Goal: Task Accomplishment & Management: Manage account settings

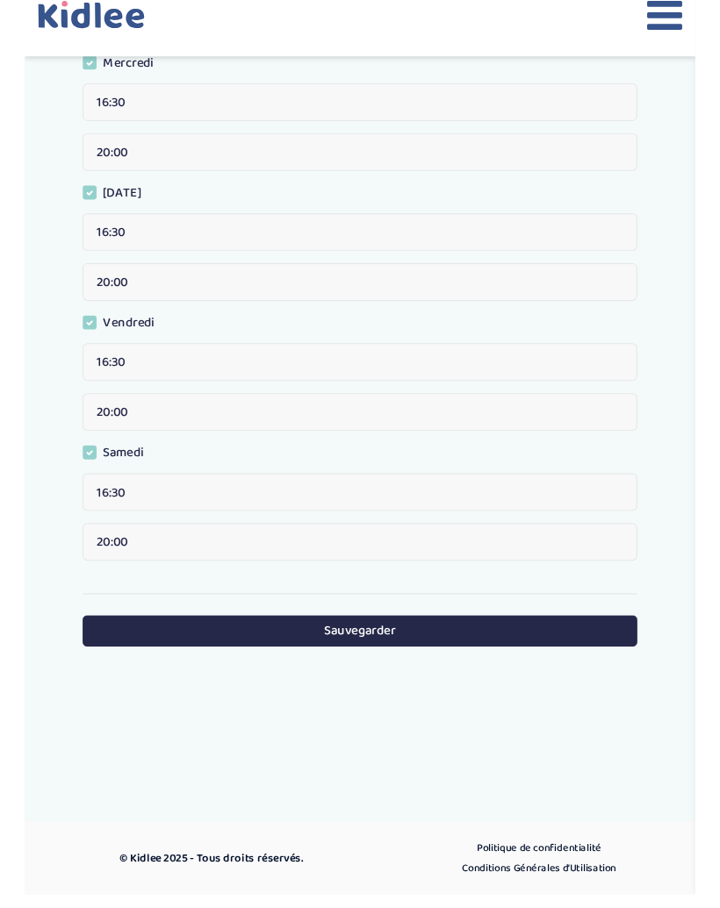
scroll to position [718, 0]
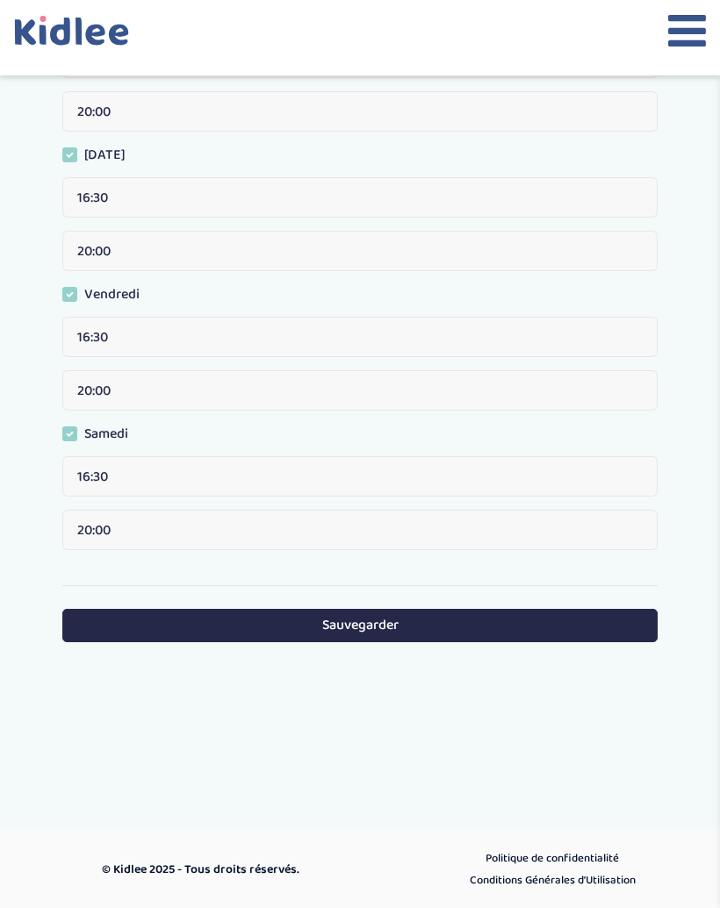
click at [499, 595] on div "Sauvegarder" at bounding box center [359, 624] width 595 height 77
click at [500, 619] on button "Sauvegarder" at bounding box center [359, 625] width 595 height 32
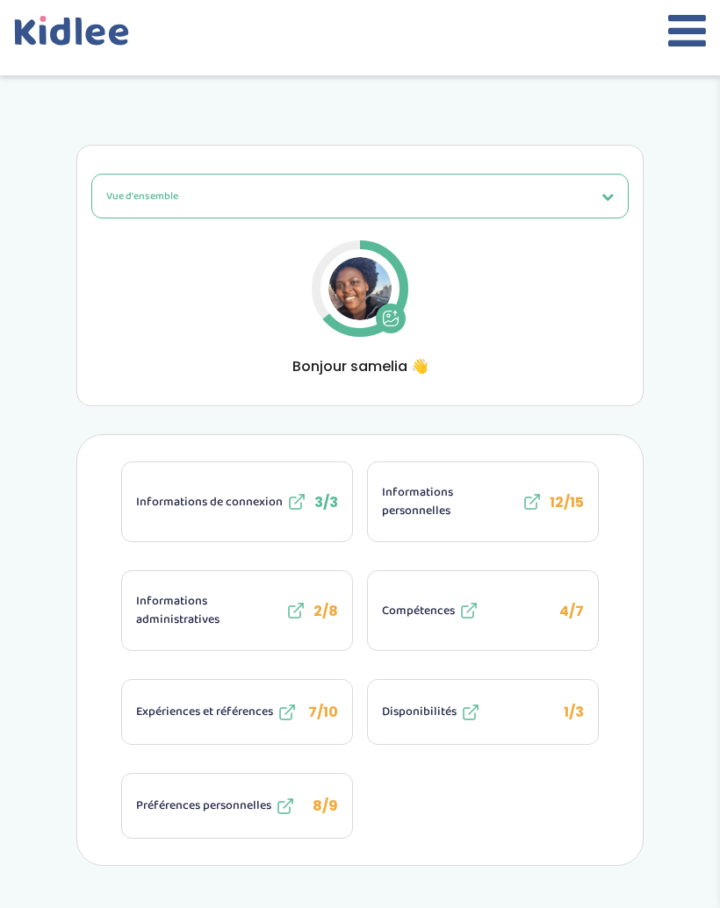
click at [691, 38] on icon at bounding box center [687, 31] width 38 height 44
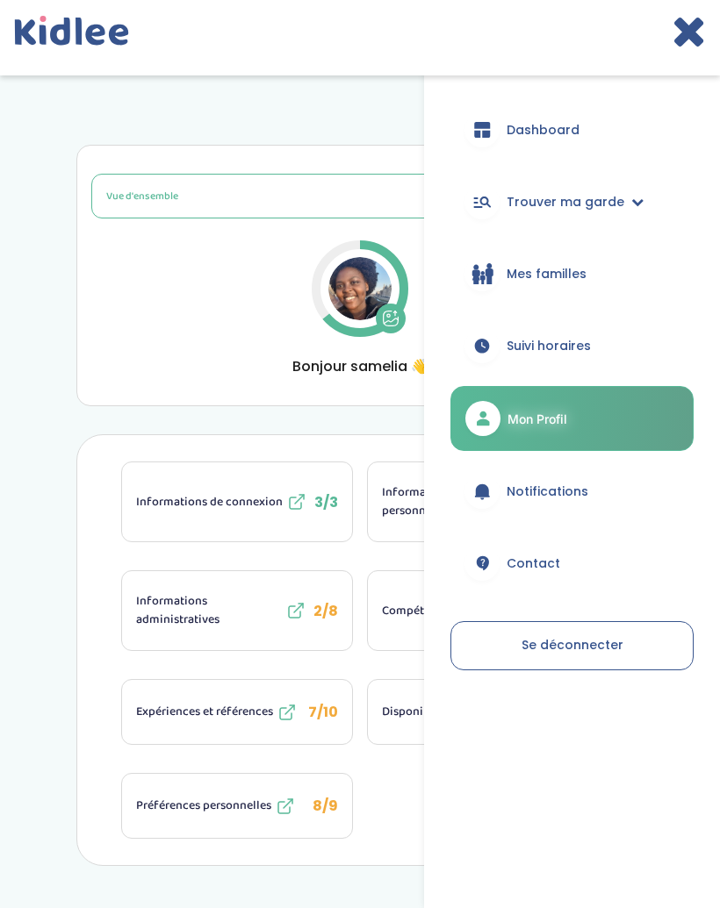
click at [618, 194] on span "Trouver ma garde" at bounding box center [565, 202] width 118 height 18
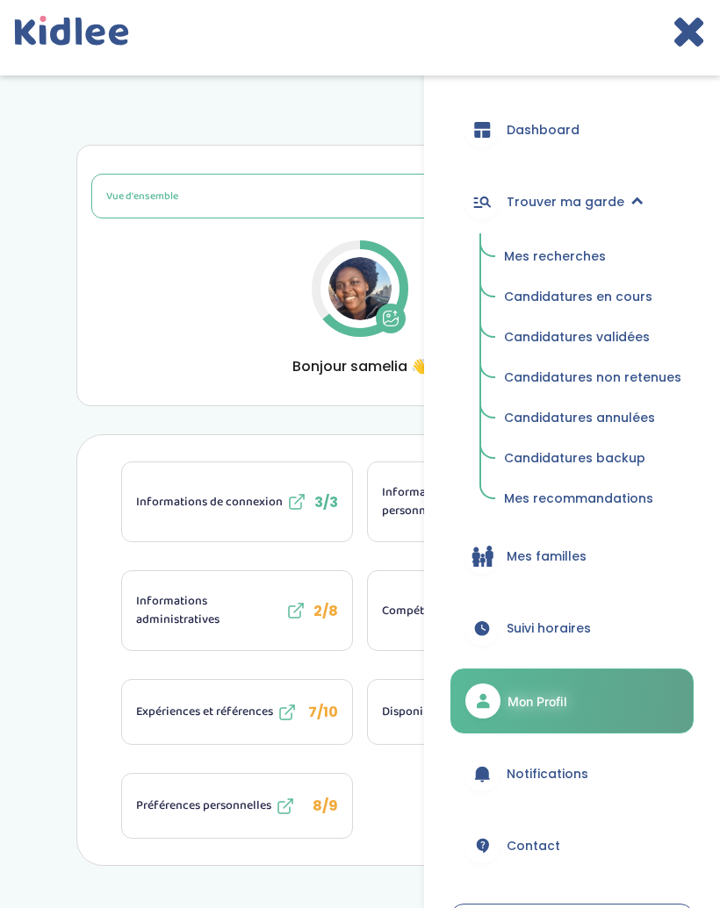
click at [644, 298] on span "Candidatures en cours" at bounding box center [578, 297] width 148 height 18
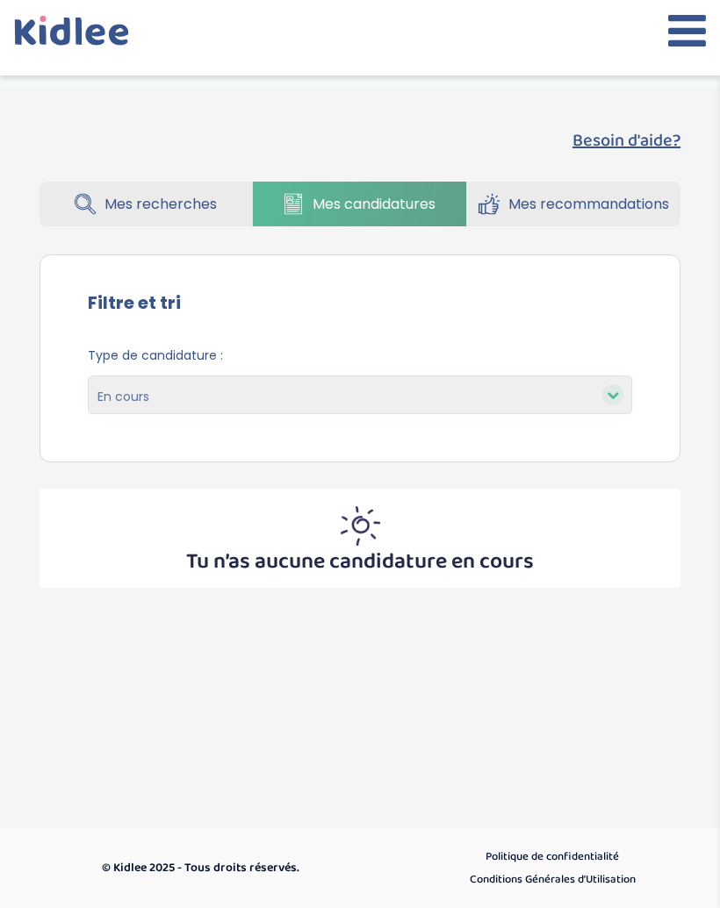
click at [376, 200] on span "Mes candidatures" at bounding box center [373, 204] width 123 height 22
select select "accepted"
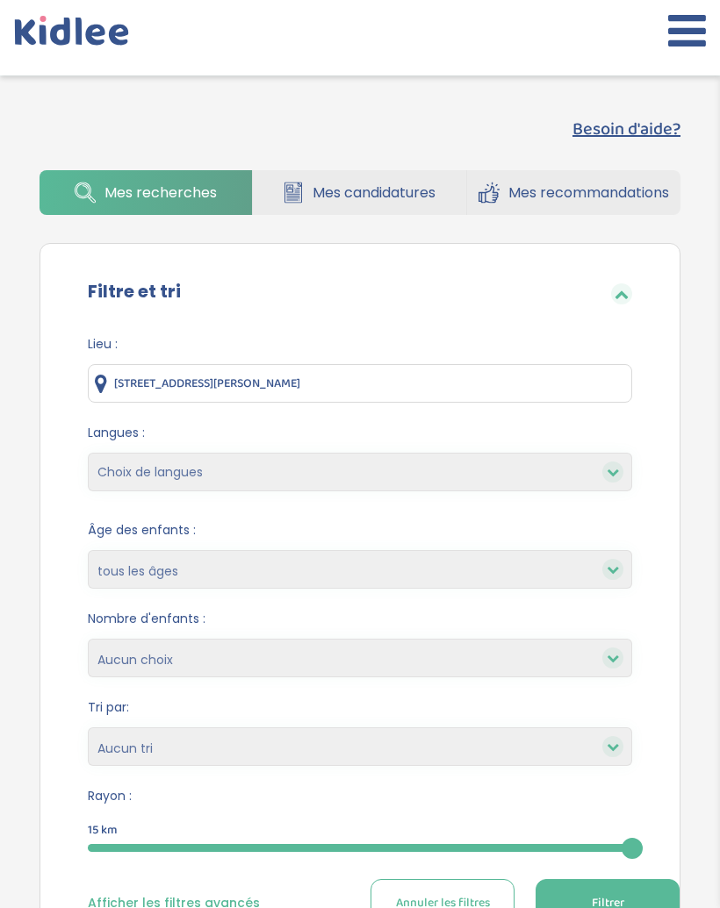
scroll to position [10, 0]
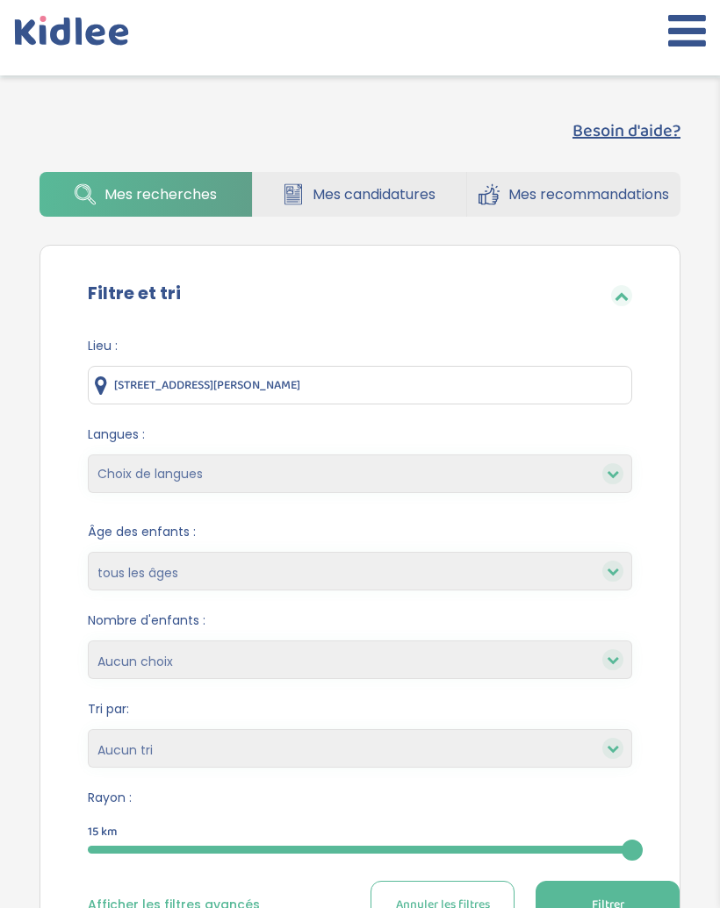
click at [395, 179] on link "Mes candidatures" at bounding box center [359, 194] width 212 height 45
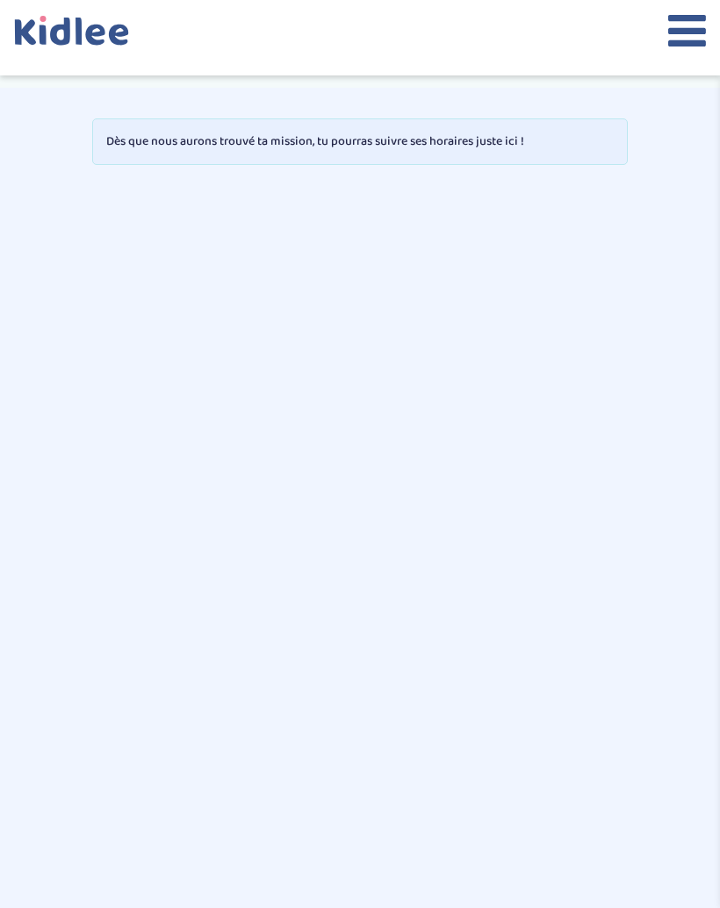
click at [685, 53] on button at bounding box center [687, 38] width 38 height 58
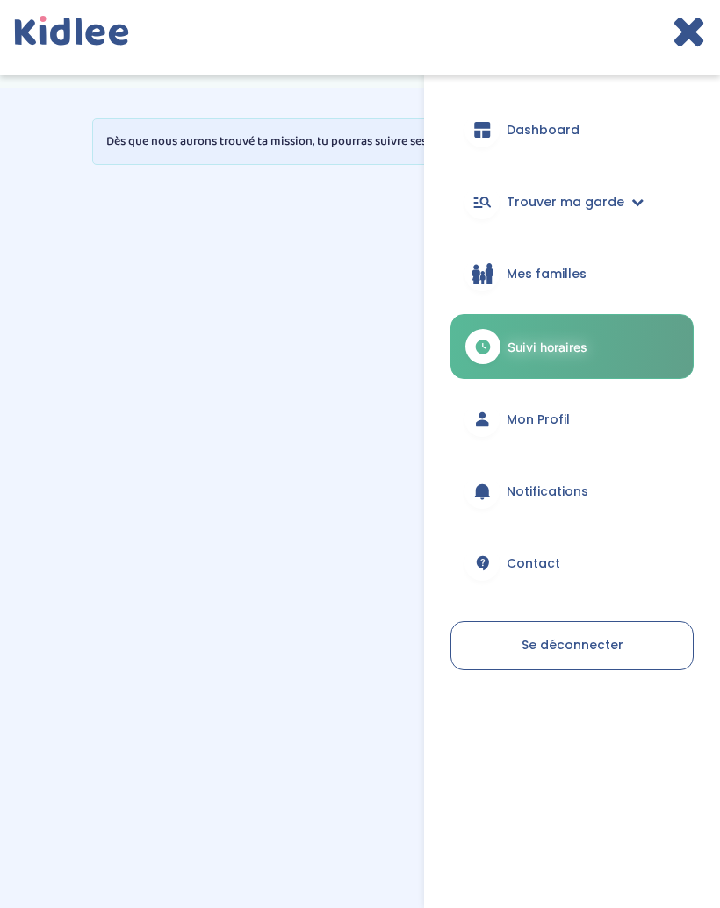
click at [629, 424] on link "Mon Profil" at bounding box center [571, 419] width 243 height 63
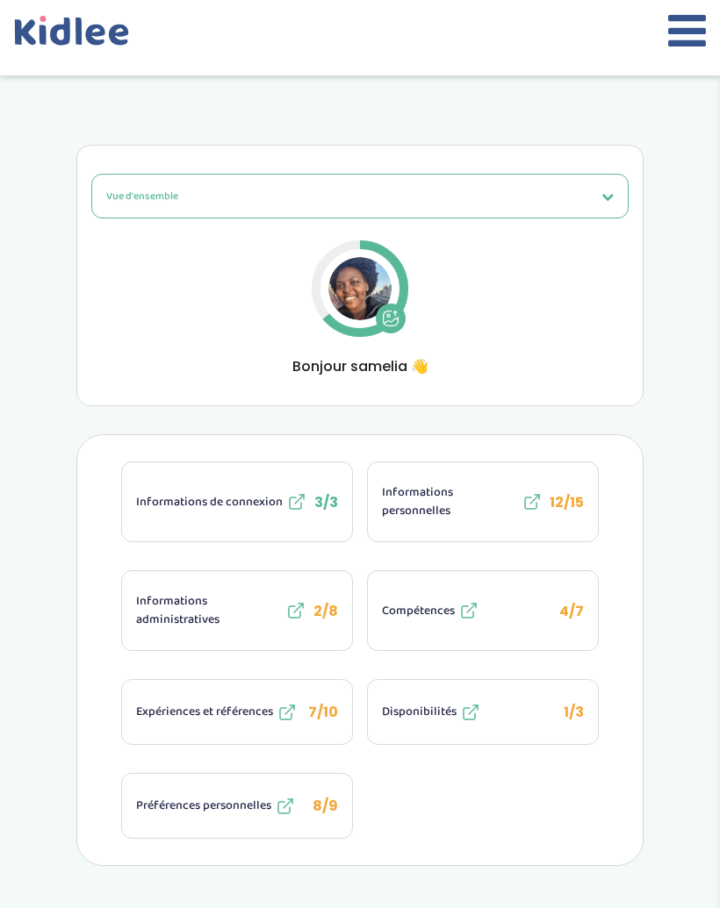
click at [576, 199] on button "Vue d'ensemble" at bounding box center [359, 196] width 537 height 45
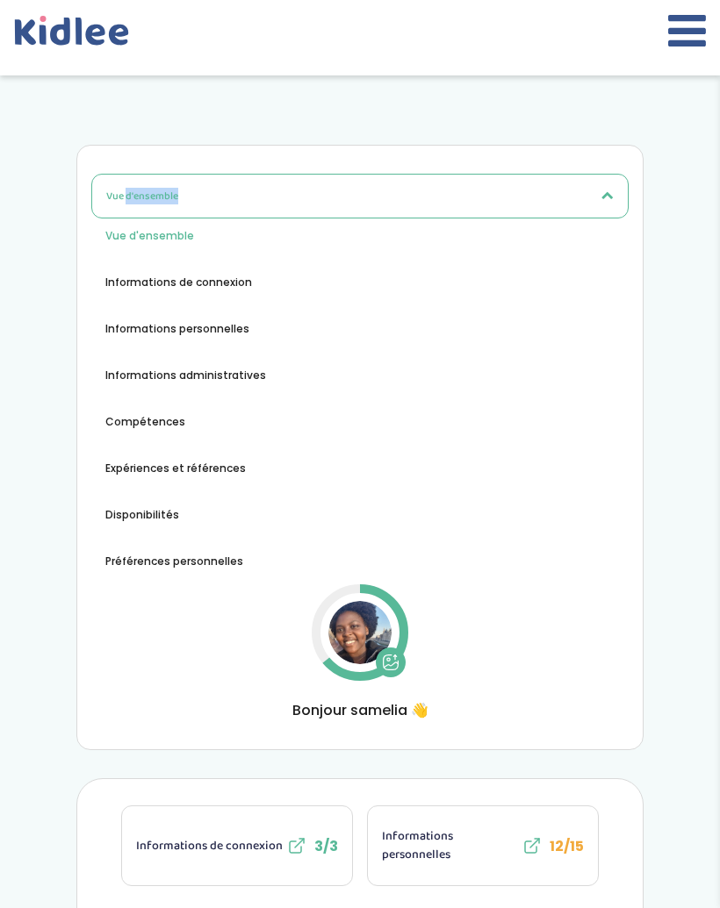
click at [163, 517] on span "Disponibilités" at bounding box center [142, 515] width 74 height 16
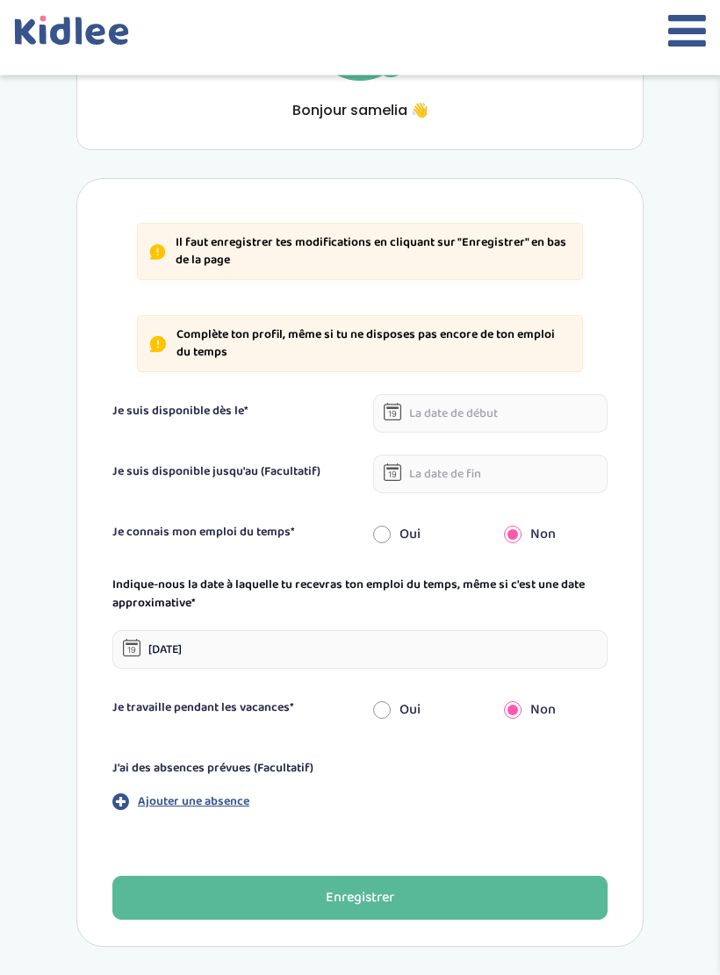
click at [560, 411] on input "text" at bounding box center [490, 414] width 234 height 39
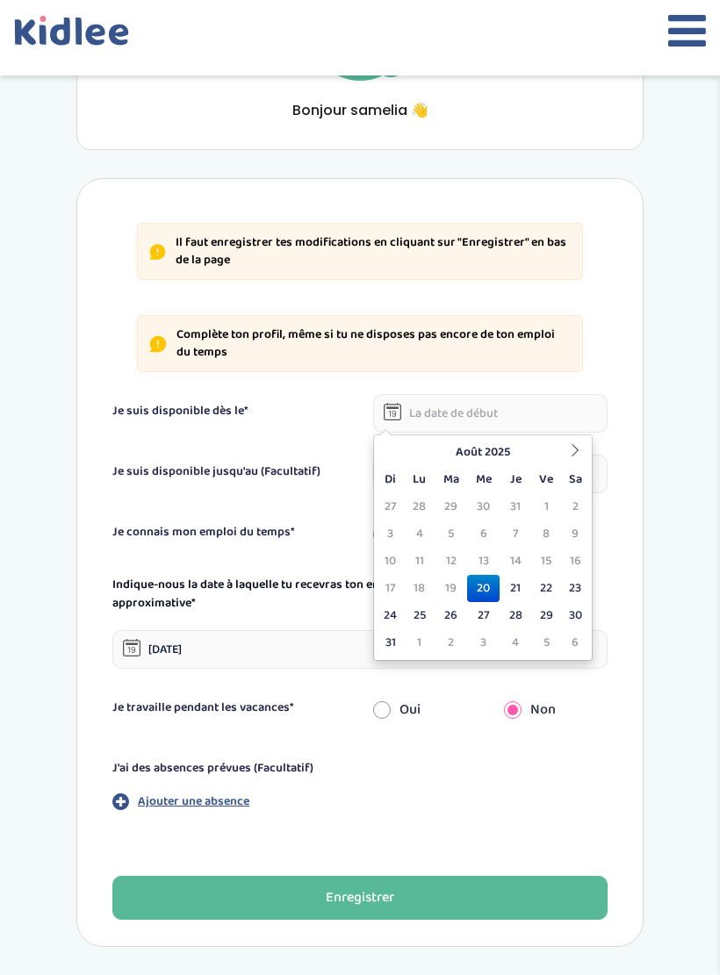
scroll to position [255, 0]
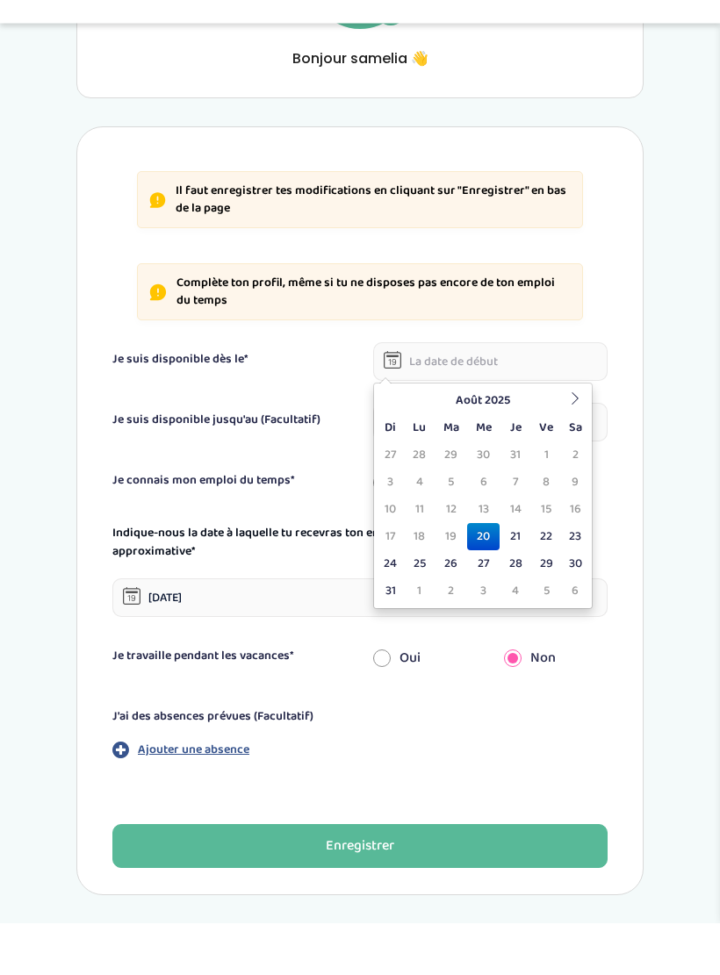
click at [397, 603] on td "24" at bounding box center [390, 616] width 26 height 27
type input "24-08-2025"
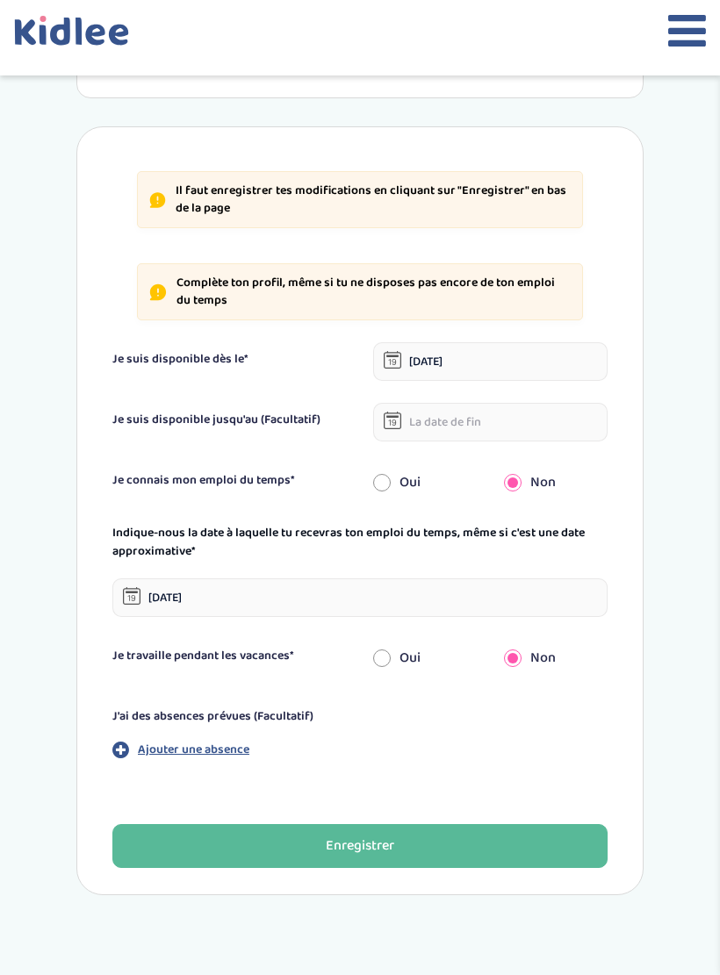
click at [499, 406] on input "text" at bounding box center [490, 422] width 234 height 39
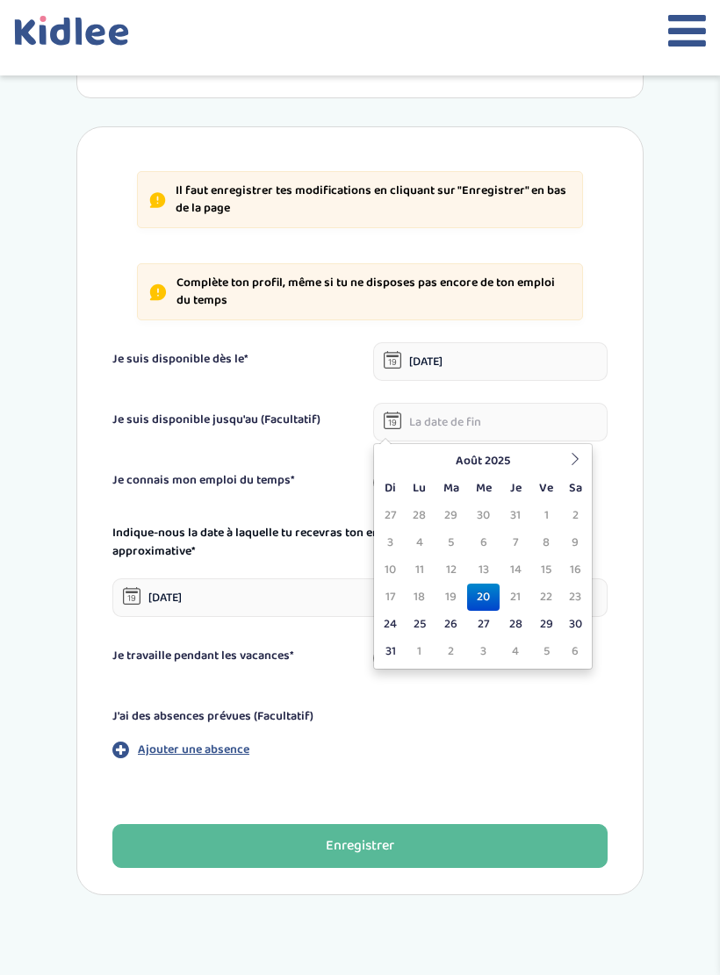
click at [635, 347] on div "Il faut enregistrer tes modifications en cliquant sur "Enregistrer" en bas de l…" at bounding box center [359, 510] width 567 height 769
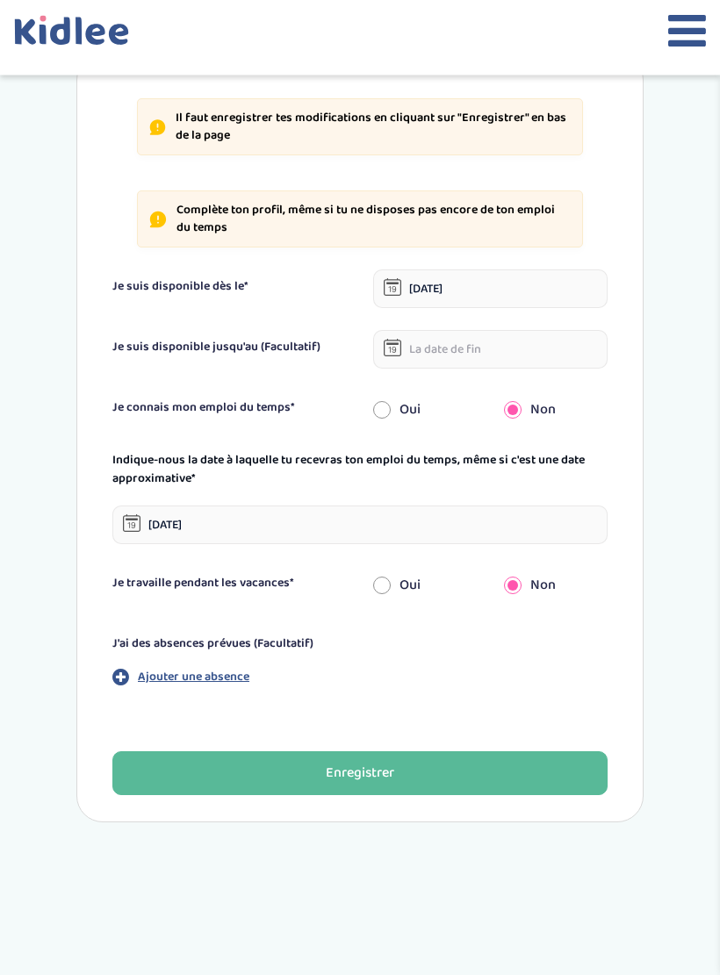
scroll to position [381, 0]
click at [238, 524] on input "02-09-2025" at bounding box center [359, 524] width 495 height 39
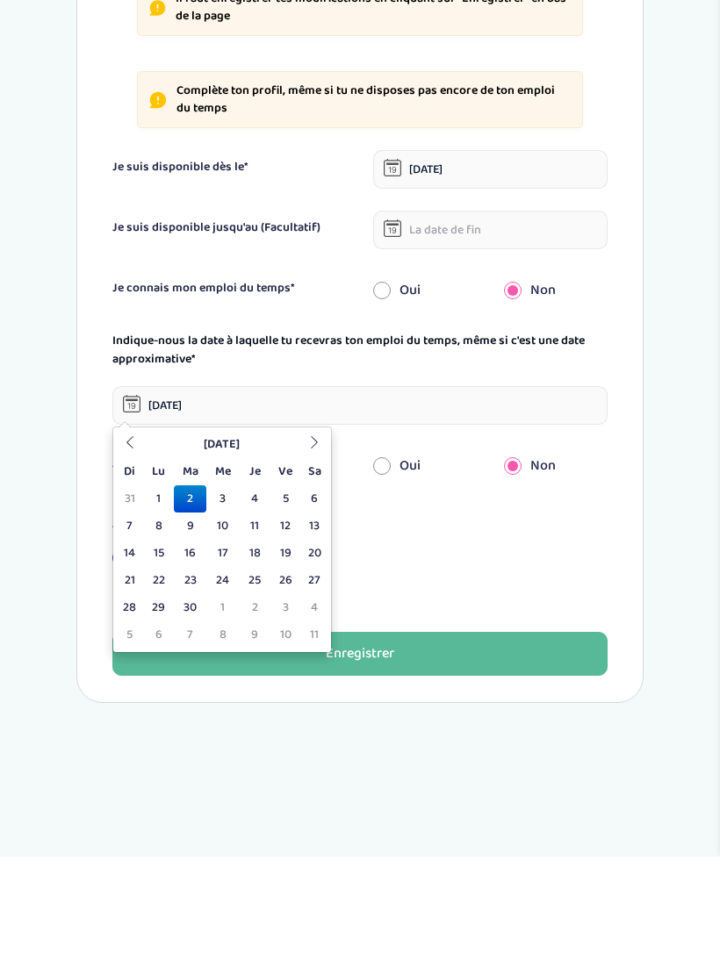
click at [254, 605] on td "4" at bounding box center [254, 618] width 31 height 27
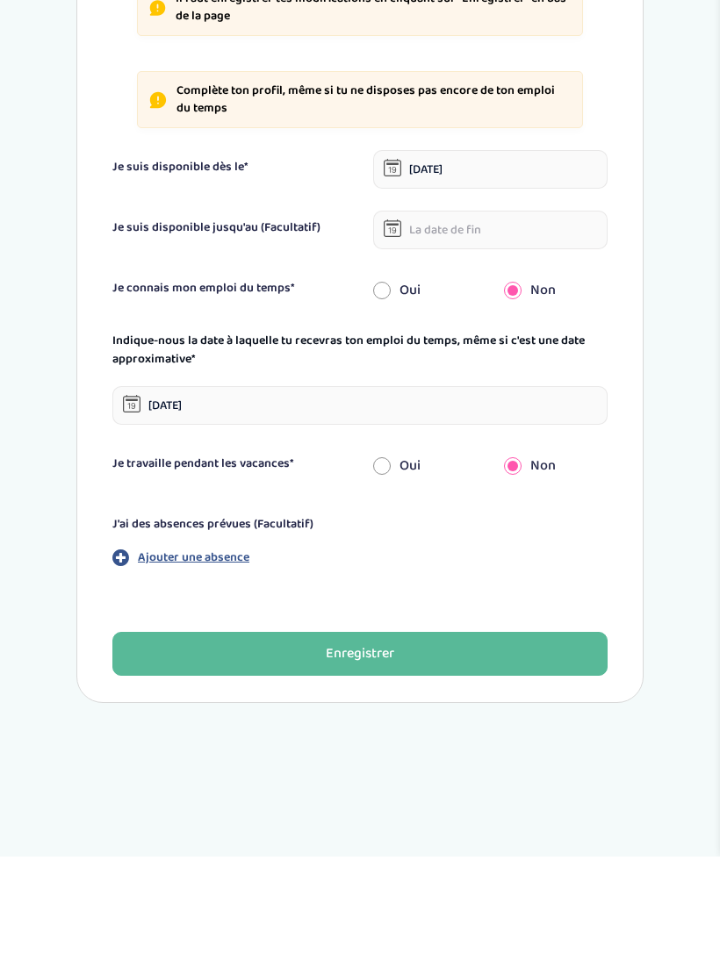
scroll to position [474, 0]
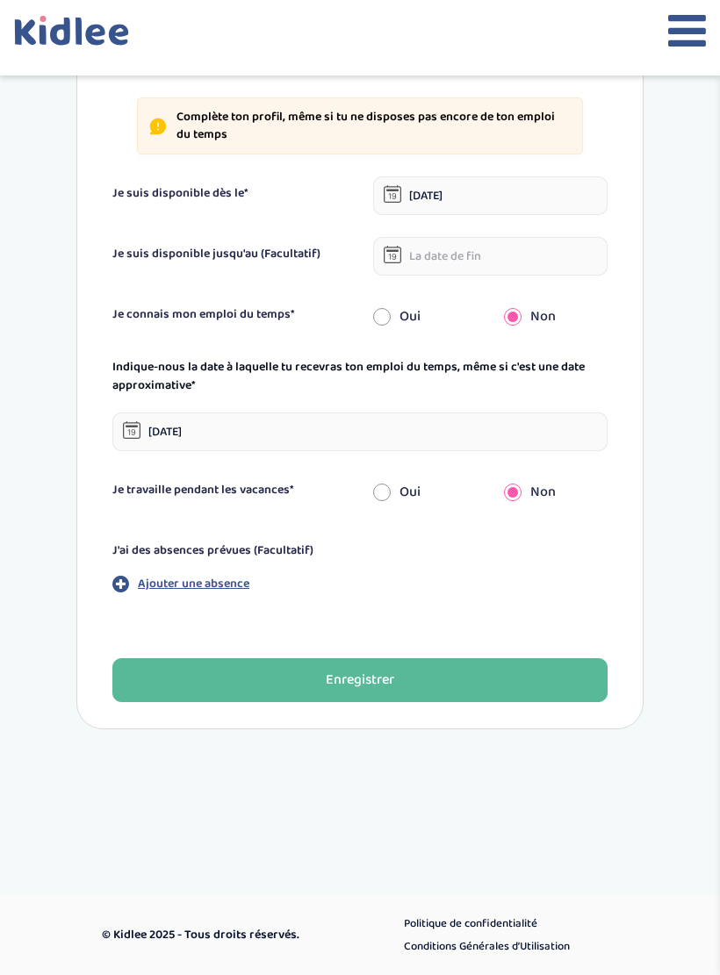
click at [256, 436] on input "04-09-2025" at bounding box center [359, 431] width 495 height 39
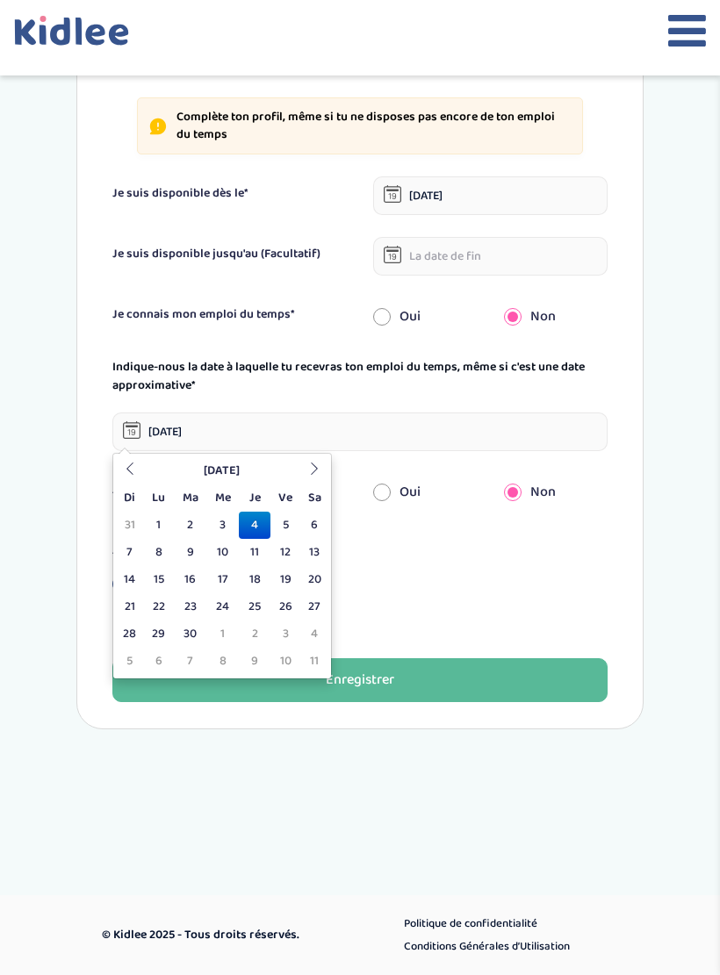
click at [184, 546] on td "9" at bounding box center [190, 552] width 32 height 27
type input "09-09-2025"
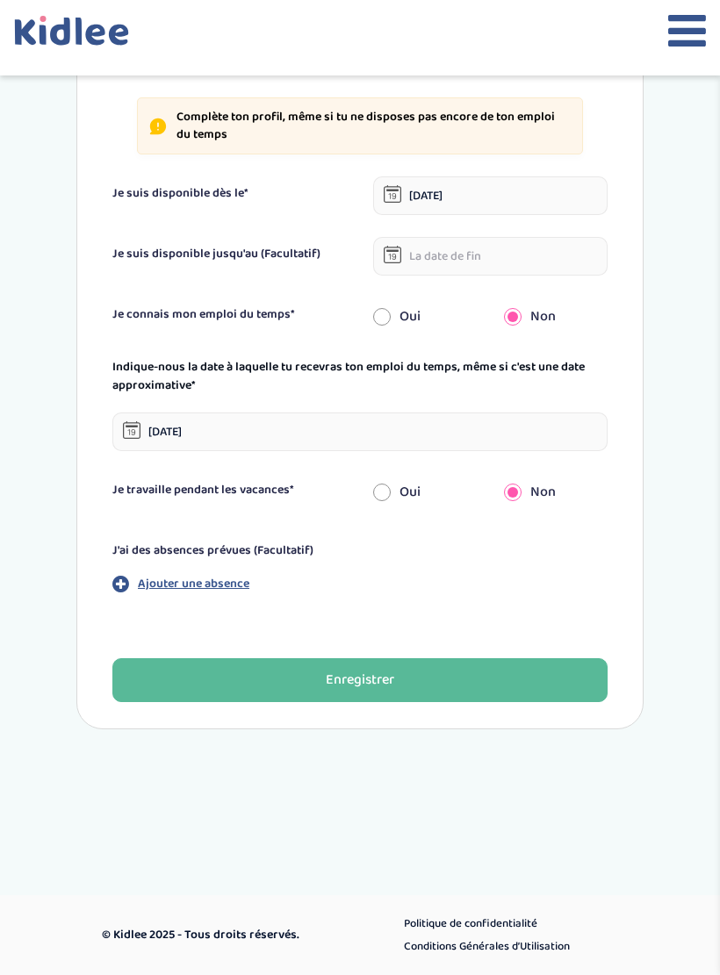
click at [484, 663] on button "Enregistrer" at bounding box center [359, 680] width 495 height 44
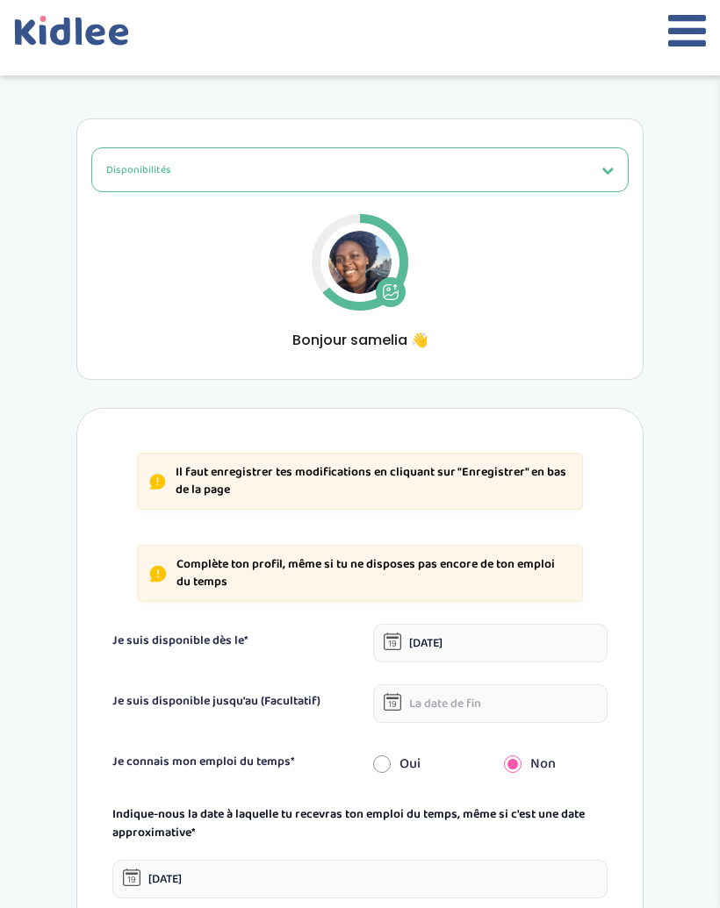
scroll to position [0, 0]
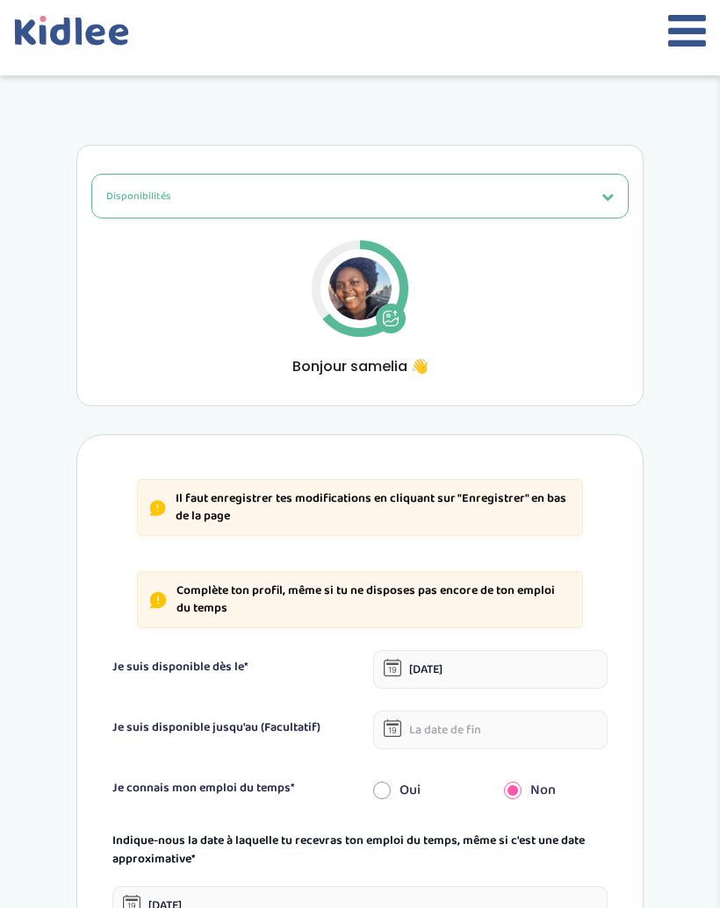
click at [687, 31] on icon at bounding box center [687, 31] width 38 height 44
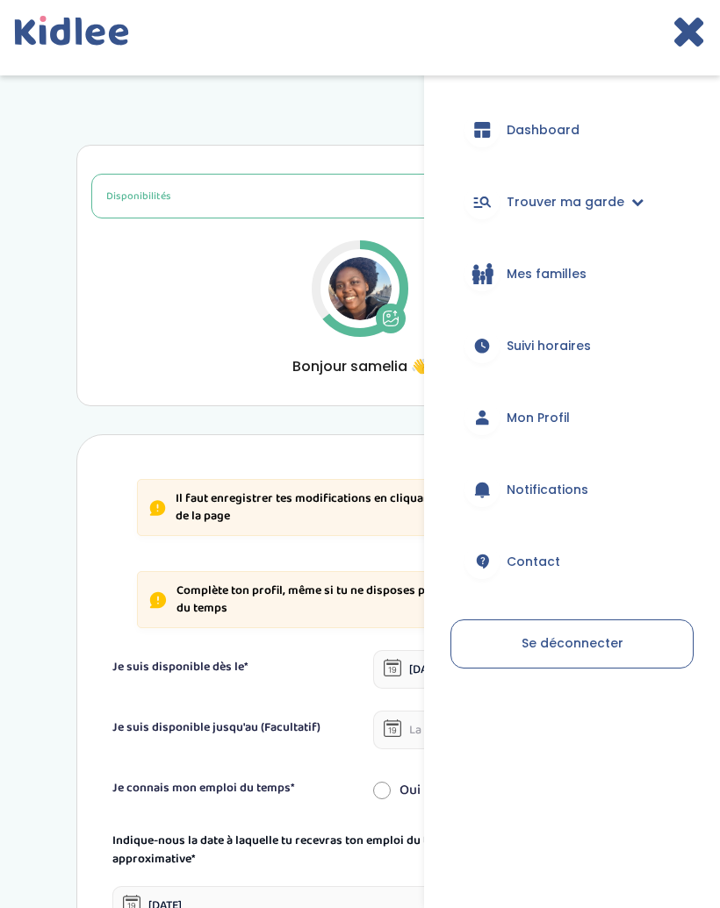
click at [584, 118] on link "Dashboard" at bounding box center [571, 129] width 243 height 63
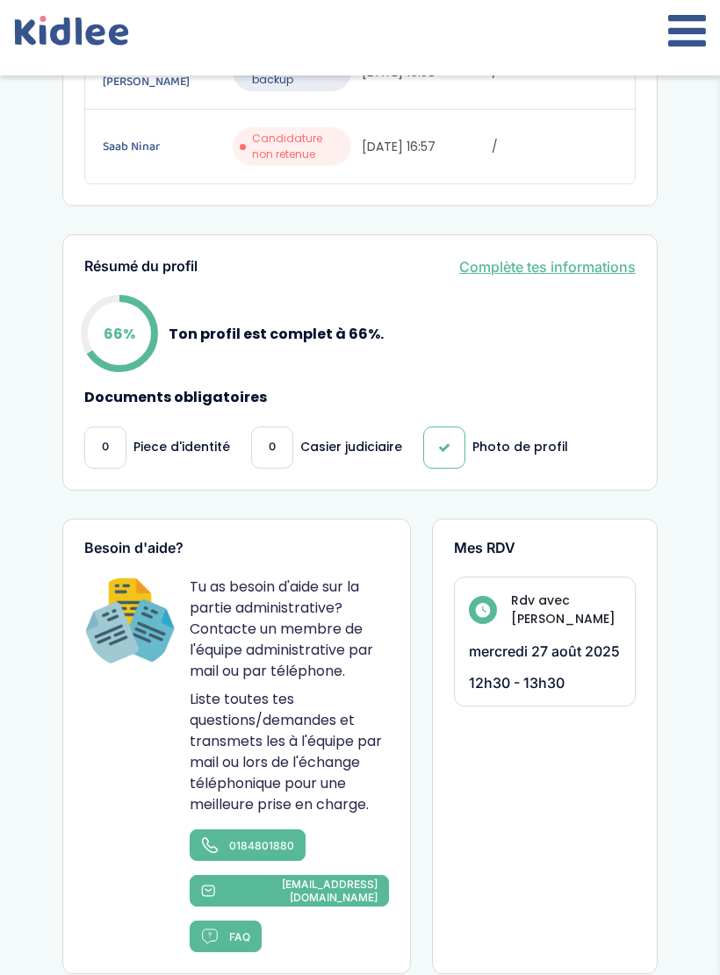
scroll to position [695, 0]
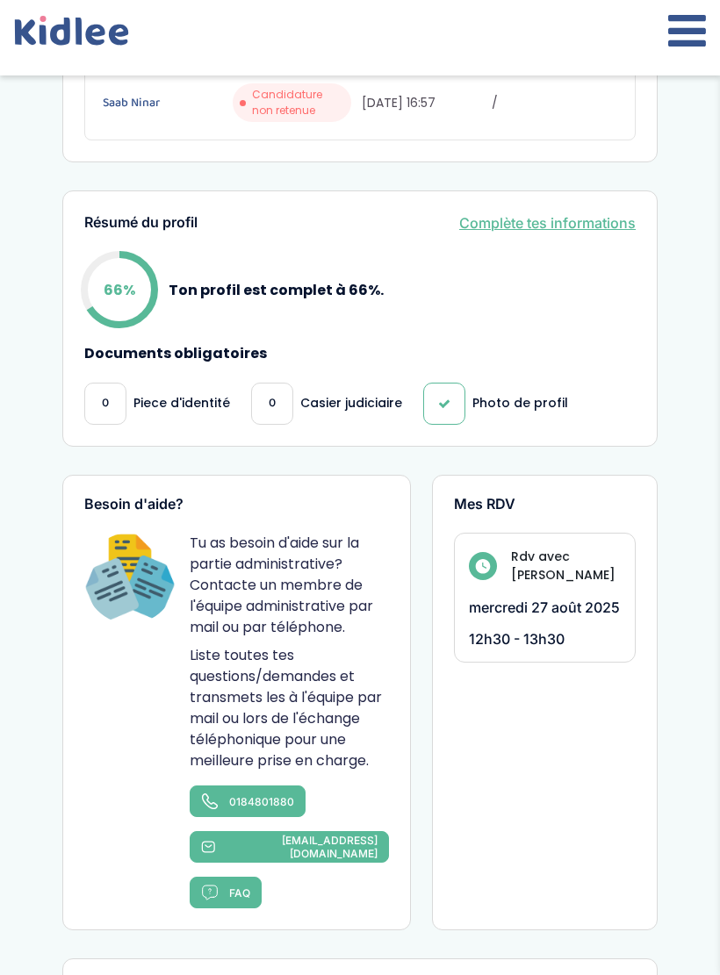
click at [325, 400] on p "Casier judiciaire" at bounding box center [351, 403] width 102 height 18
click at [611, 217] on link "Complète tes informations" at bounding box center [547, 222] width 176 height 21
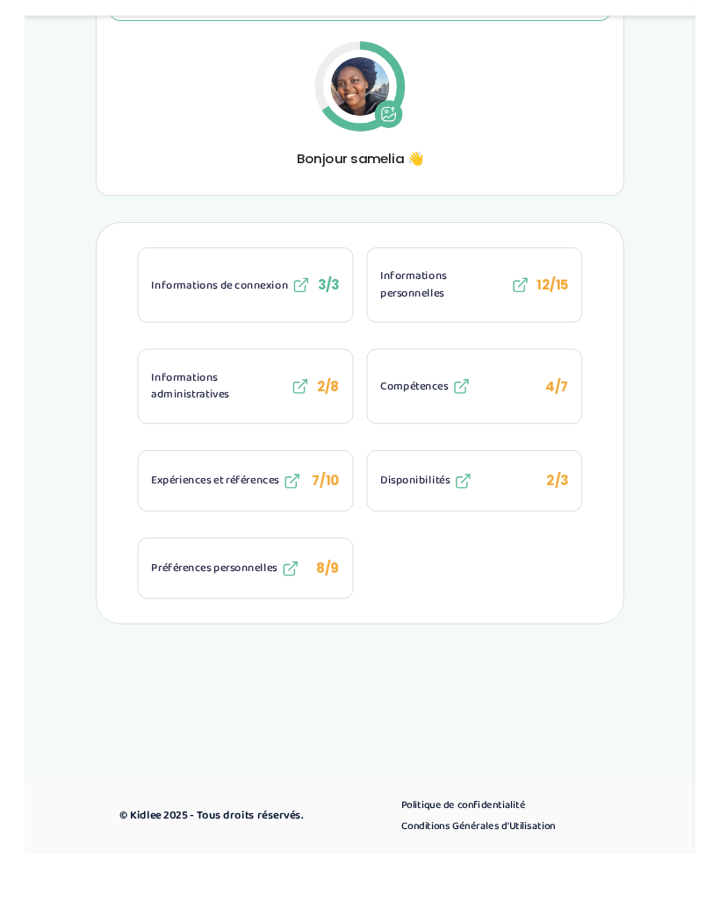
scroll to position [205, 0]
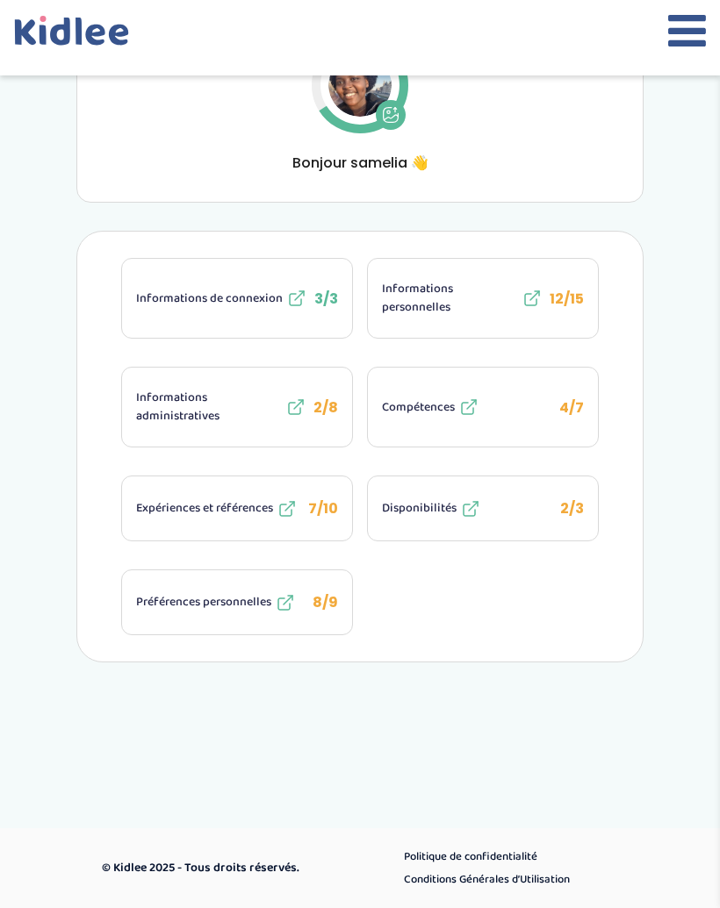
click at [300, 382] on button "Informations administratives 2/8" at bounding box center [237, 407] width 230 height 79
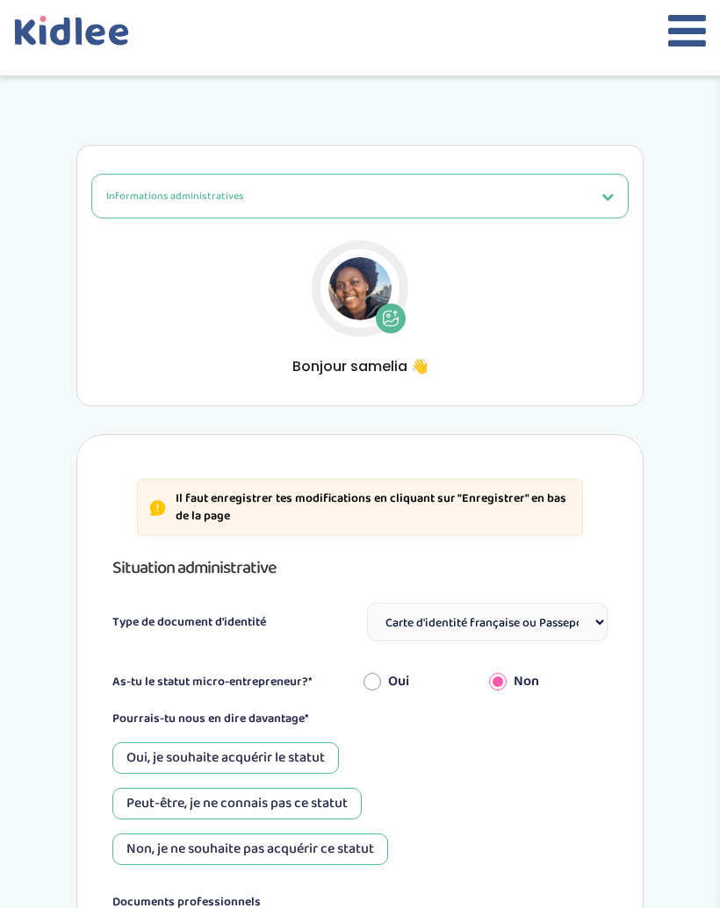
select select "Carte d'identité française ou Passeport français daté de moins de 5 ans"
click at [677, 30] on icon at bounding box center [687, 31] width 38 height 44
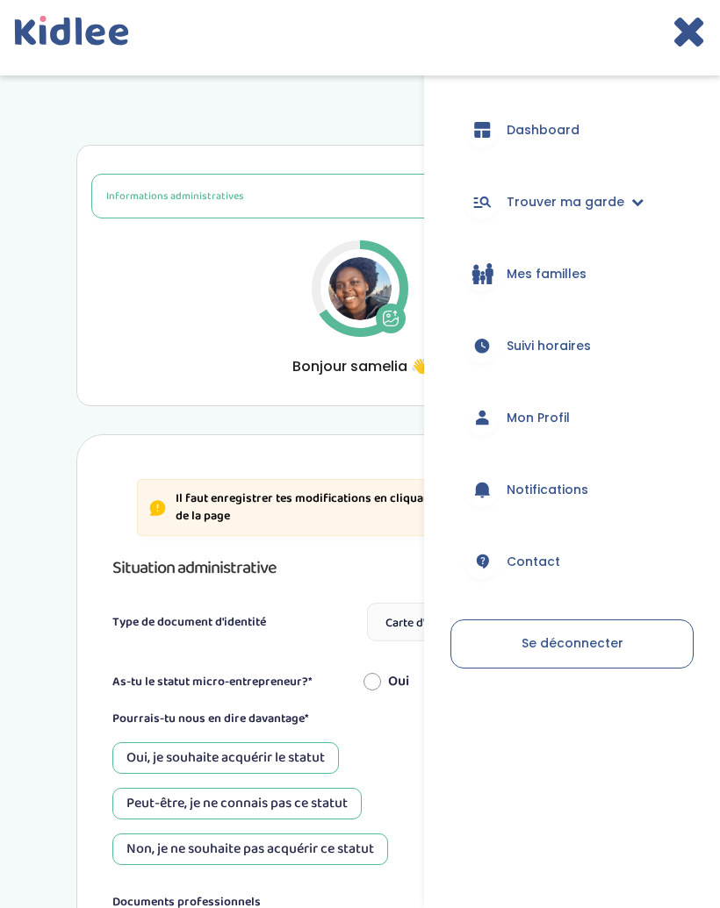
click at [557, 130] on span "Dashboard" at bounding box center [542, 130] width 73 height 18
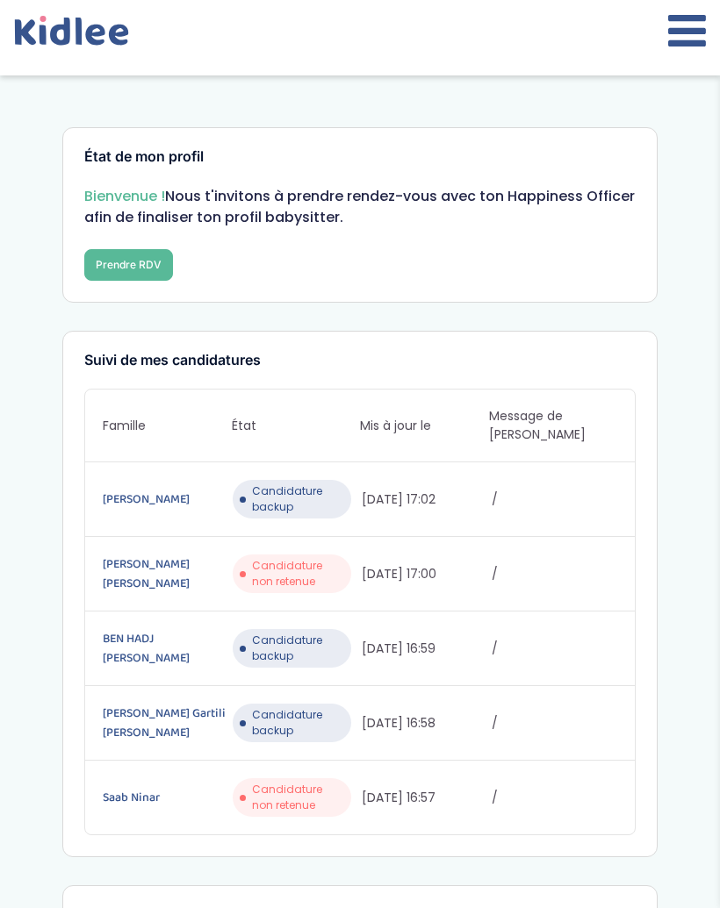
click at [682, 16] on icon at bounding box center [687, 31] width 38 height 44
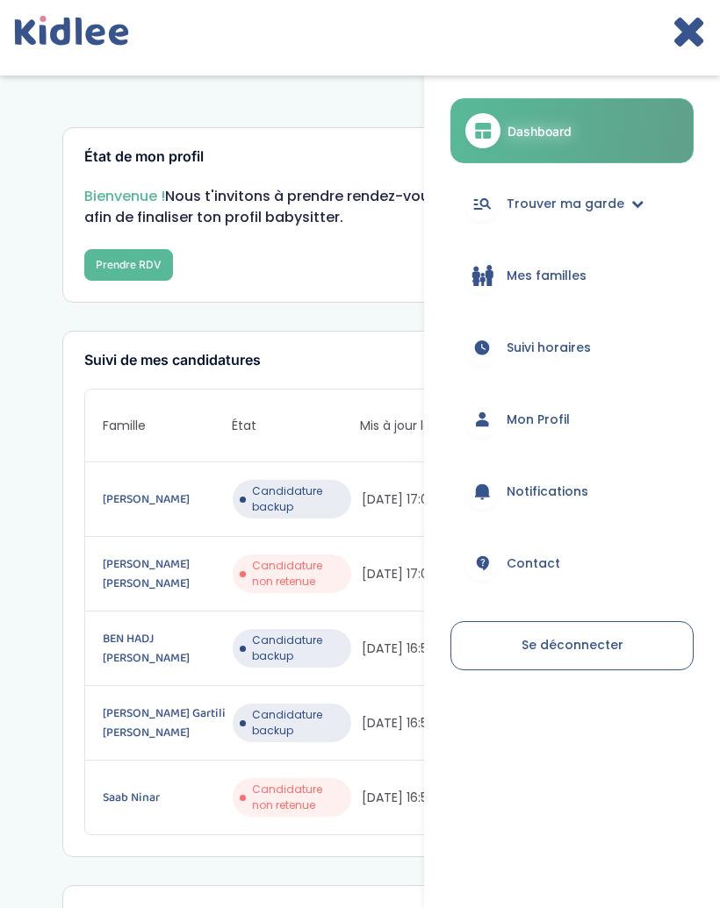
click at [582, 273] on span "Mes familles" at bounding box center [546, 276] width 80 height 18
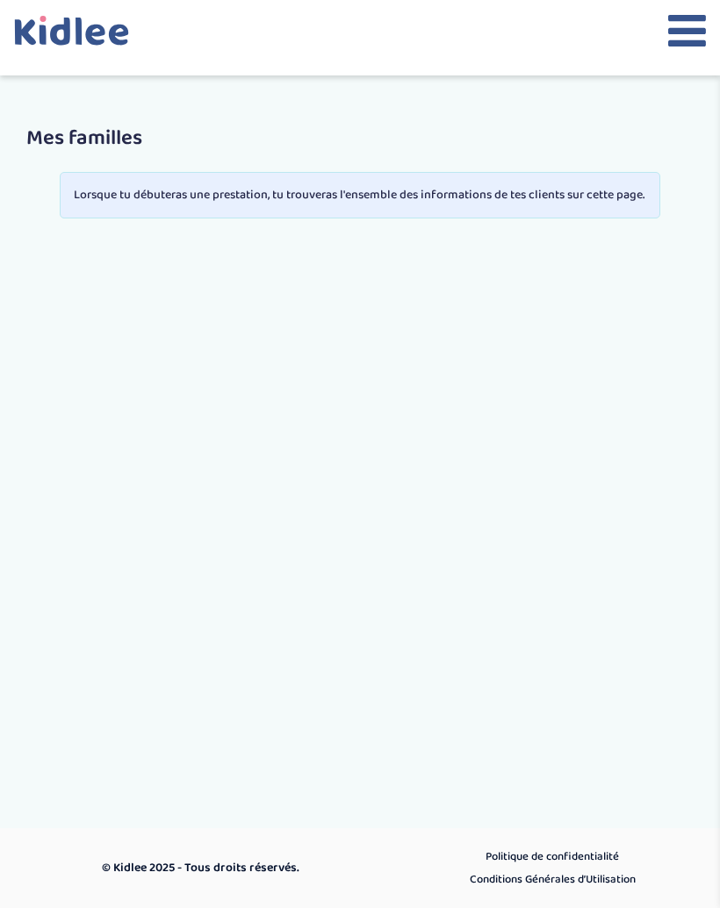
click at [675, 45] on icon at bounding box center [687, 31] width 38 height 44
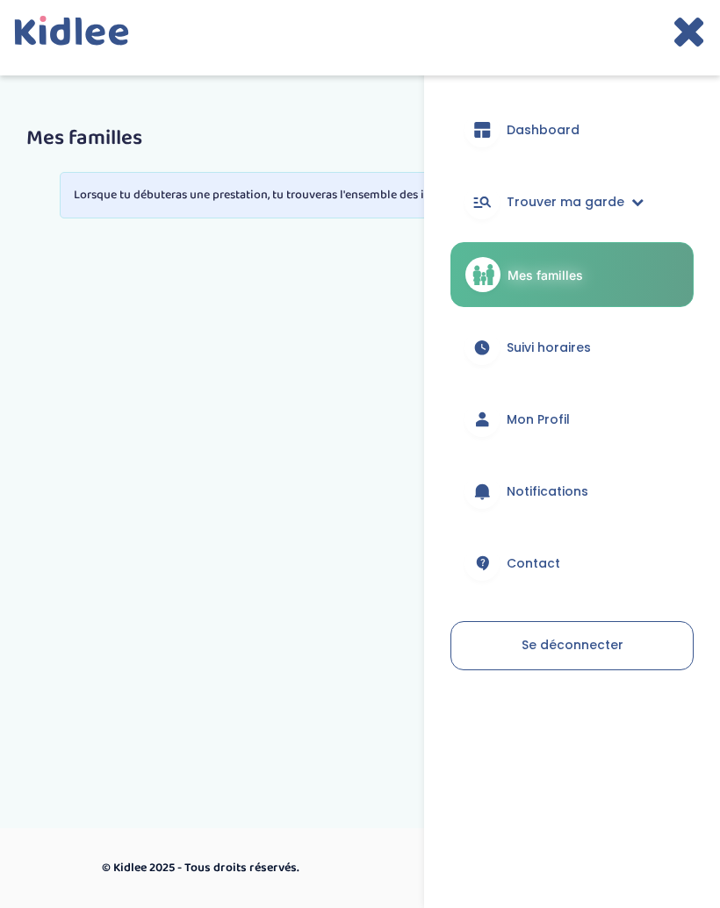
click at [624, 197] on span "Trouver ma garde" at bounding box center [565, 202] width 118 height 18
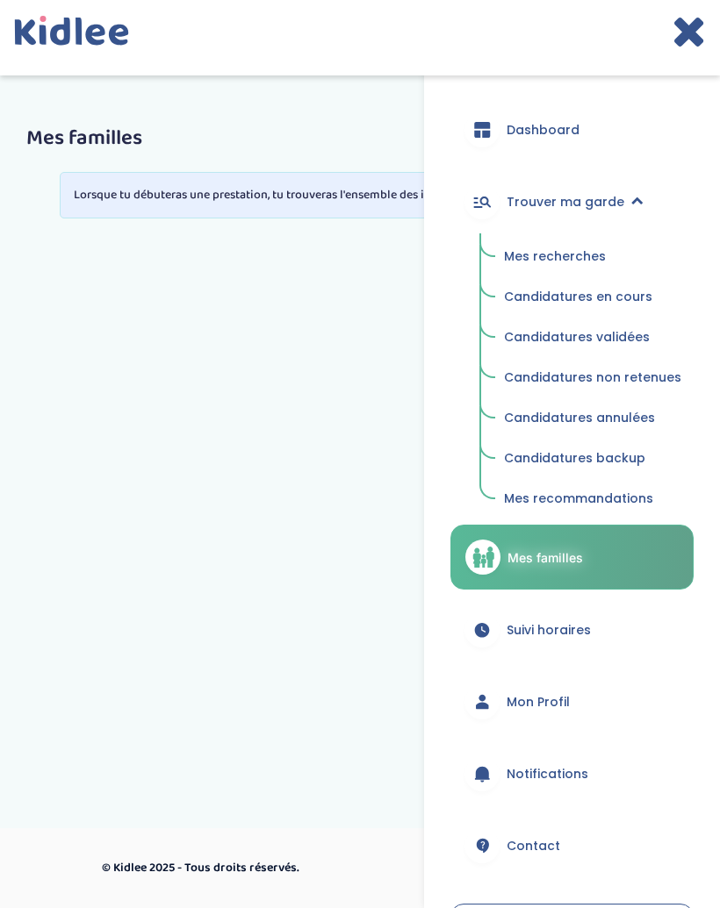
click at [620, 462] on span "Candidatures backup" at bounding box center [574, 458] width 141 height 18
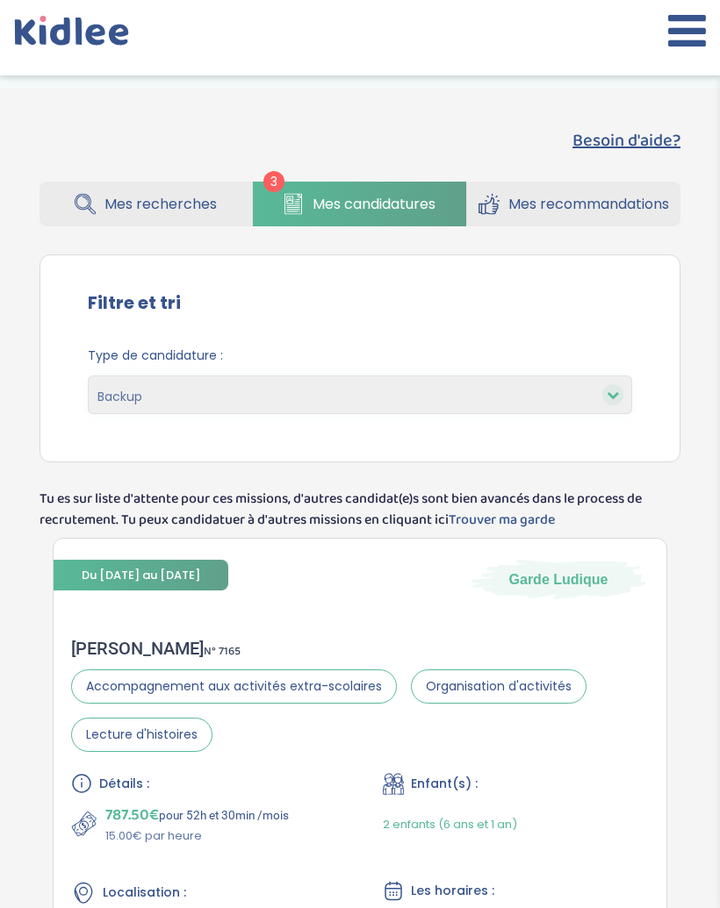
select select "backup"
click at [195, 205] on span "Mes recherches" at bounding box center [160, 204] width 112 height 22
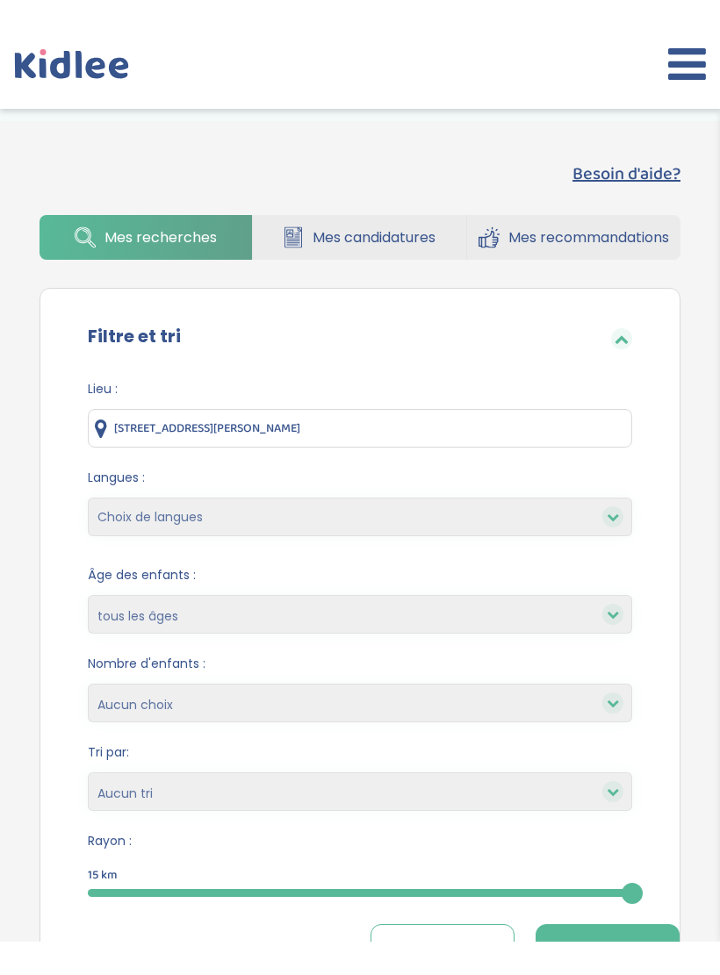
scroll to position [269, 0]
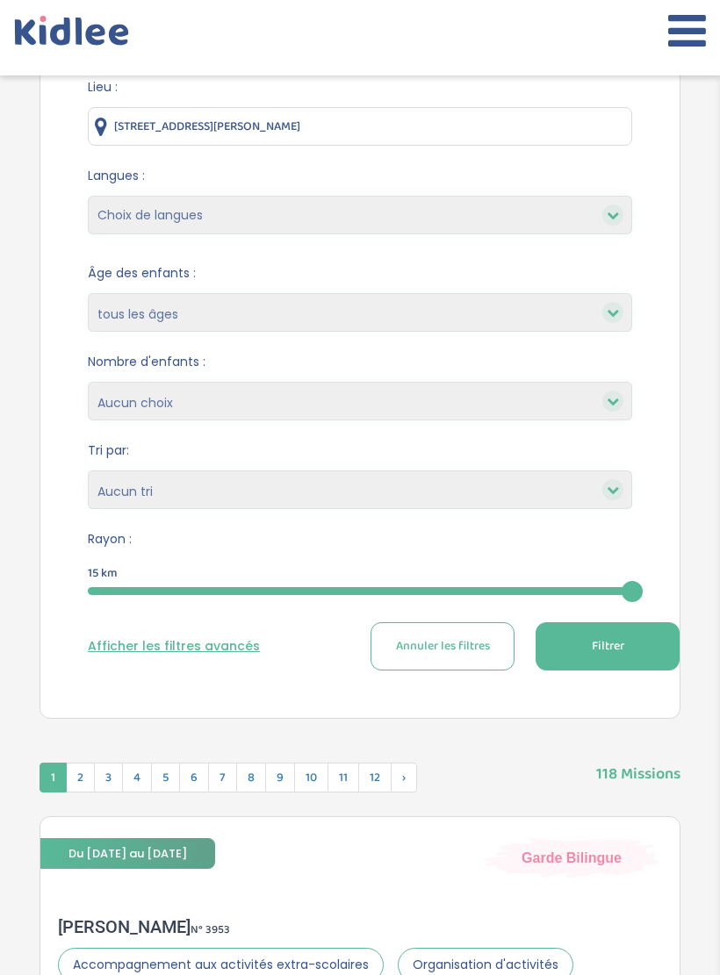
click at [597, 405] on select "1 2 3 4 Aucun choix" at bounding box center [360, 401] width 544 height 39
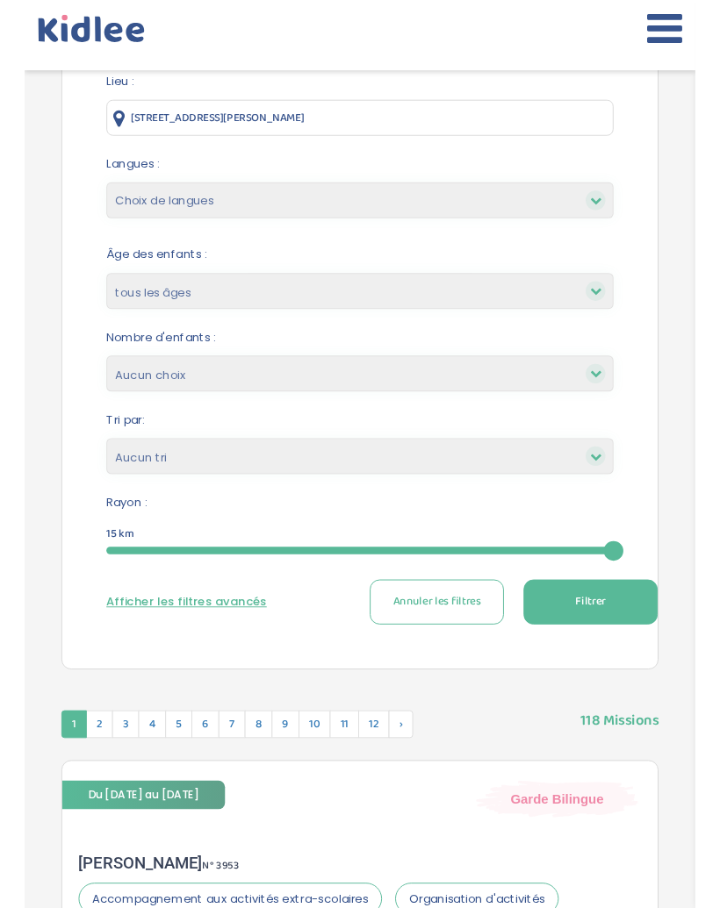
scroll to position [0, 0]
